Goal: Find specific page/section: Find specific page/section

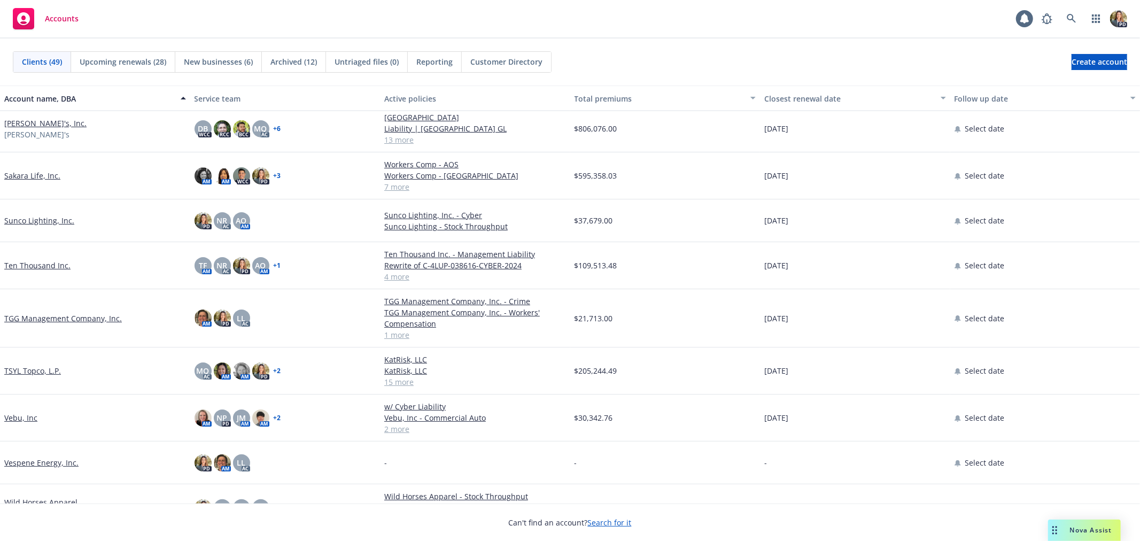
scroll to position [1603, 0]
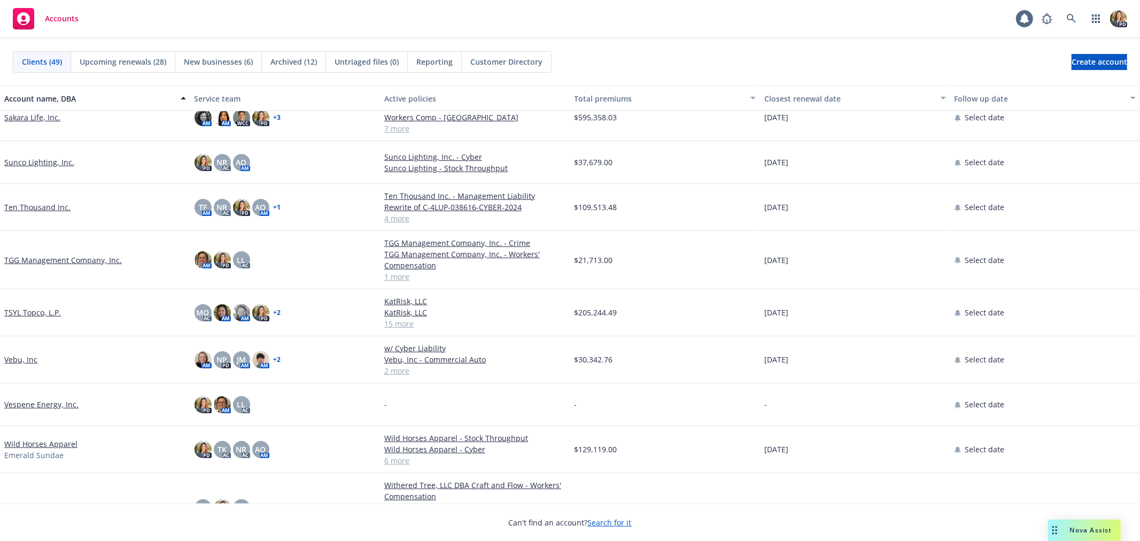
click at [30, 311] on link "TSYL Topco, L.P." at bounding box center [32, 312] width 57 height 11
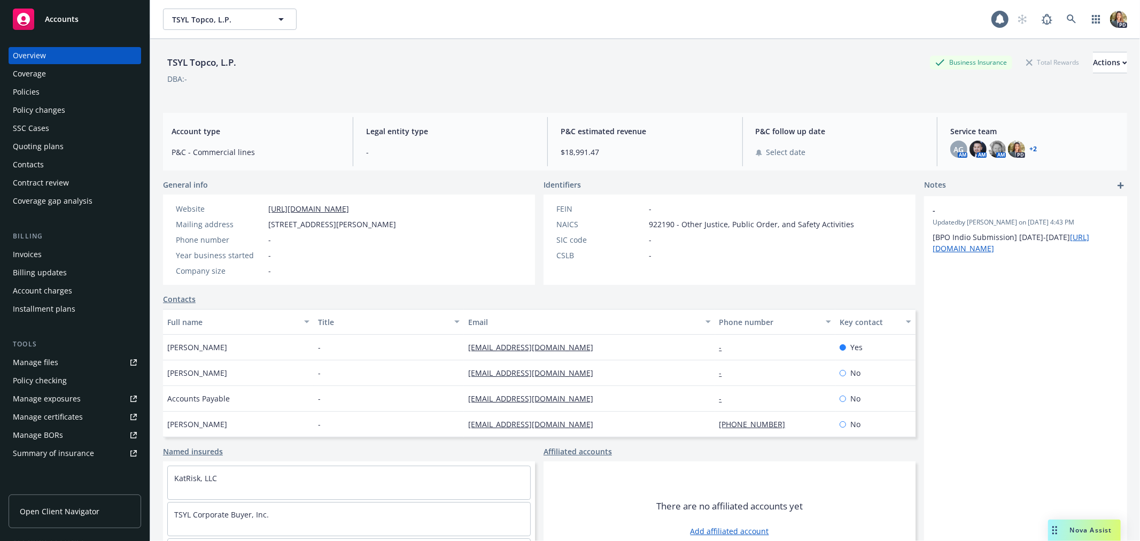
click at [57, 87] on div "Policies" at bounding box center [75, 91] width 124 height 17
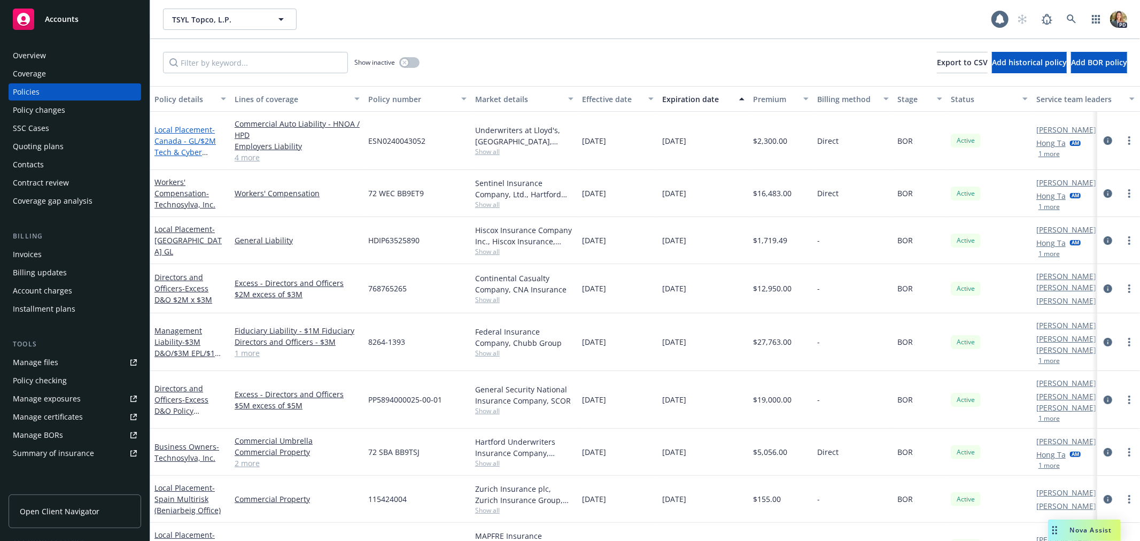
click at [196, 135] on span "- [GEOGRAPHIC_DATA] - GL/$2M Tech & Cyber (Heartland Software Solutions, Inc.)" at bounding box center [190, 151] width 72 height 55
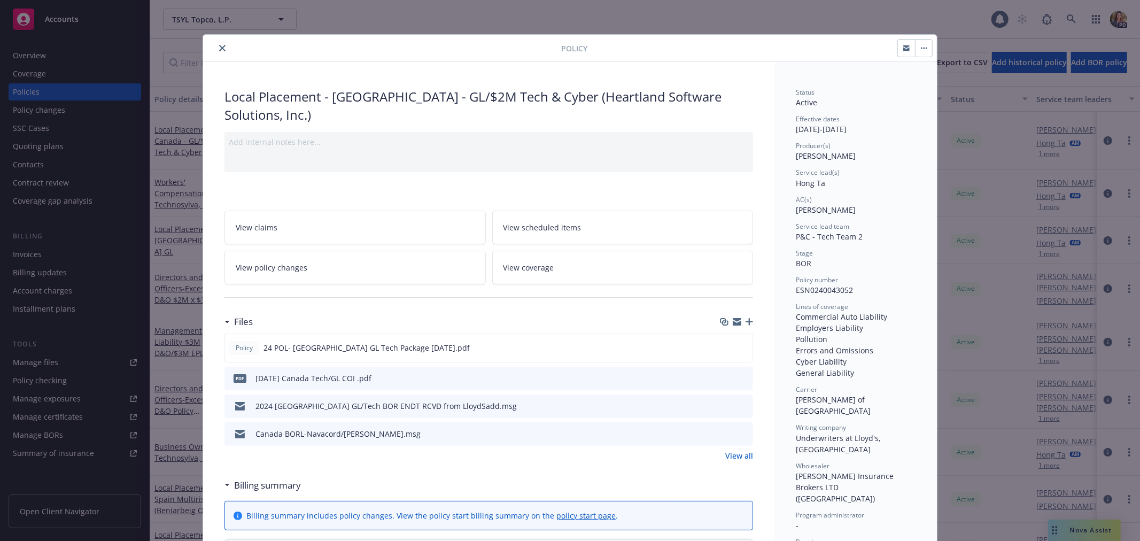
click at [221, 49] on button "close" at bounding box center [222, 48] width 13 height 13
